Goal: Information Seeking & Learning: Learn about a topic

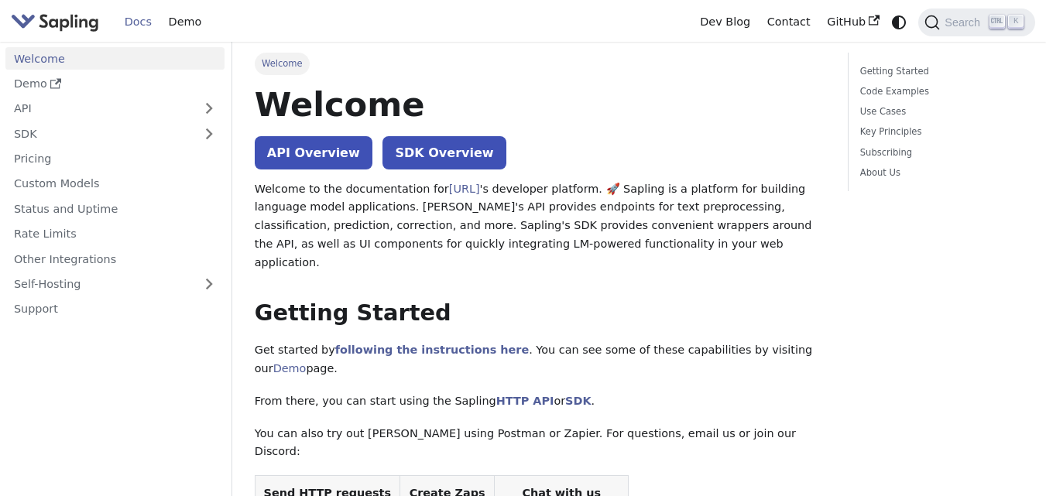
click at [210, 111] on button "Expand sidebar category 'API'" at bounding box center [209, 109] width 31 height 22
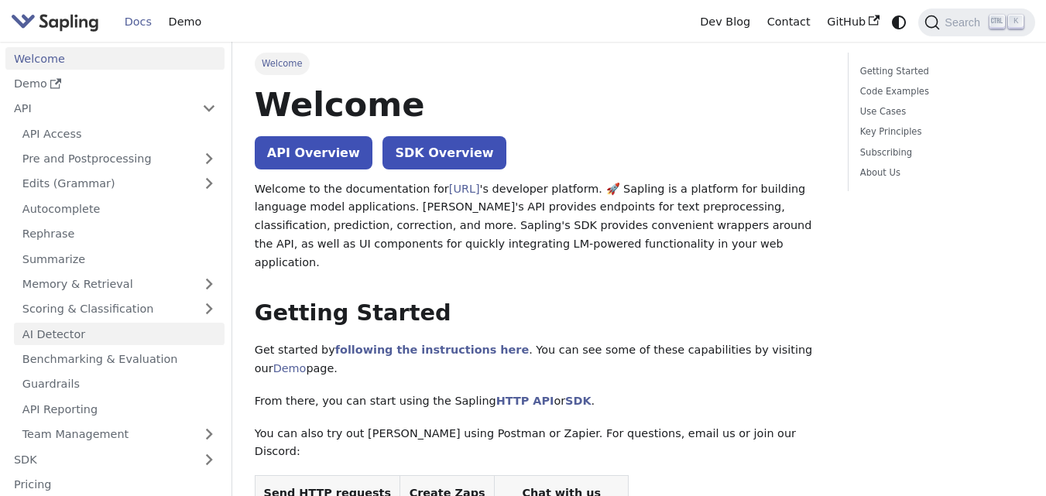
click at [84, 331] on link "AI Detector" at bounding box center [119, 334] width 211 height 22
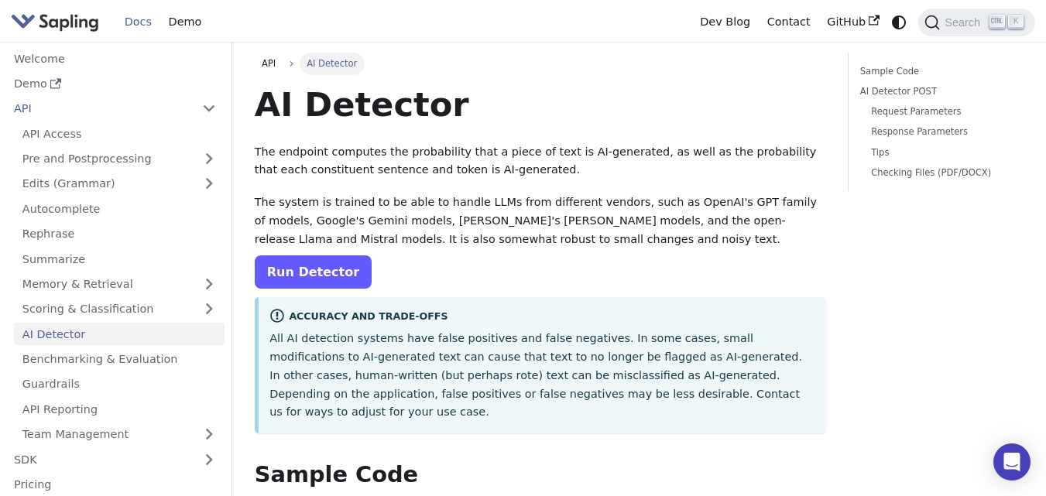
click at [307, 267] on link "Run Detector" at bounding box center [313, 271] width 117 height 33
